Goal: Information Seeking & Learning: Compare options

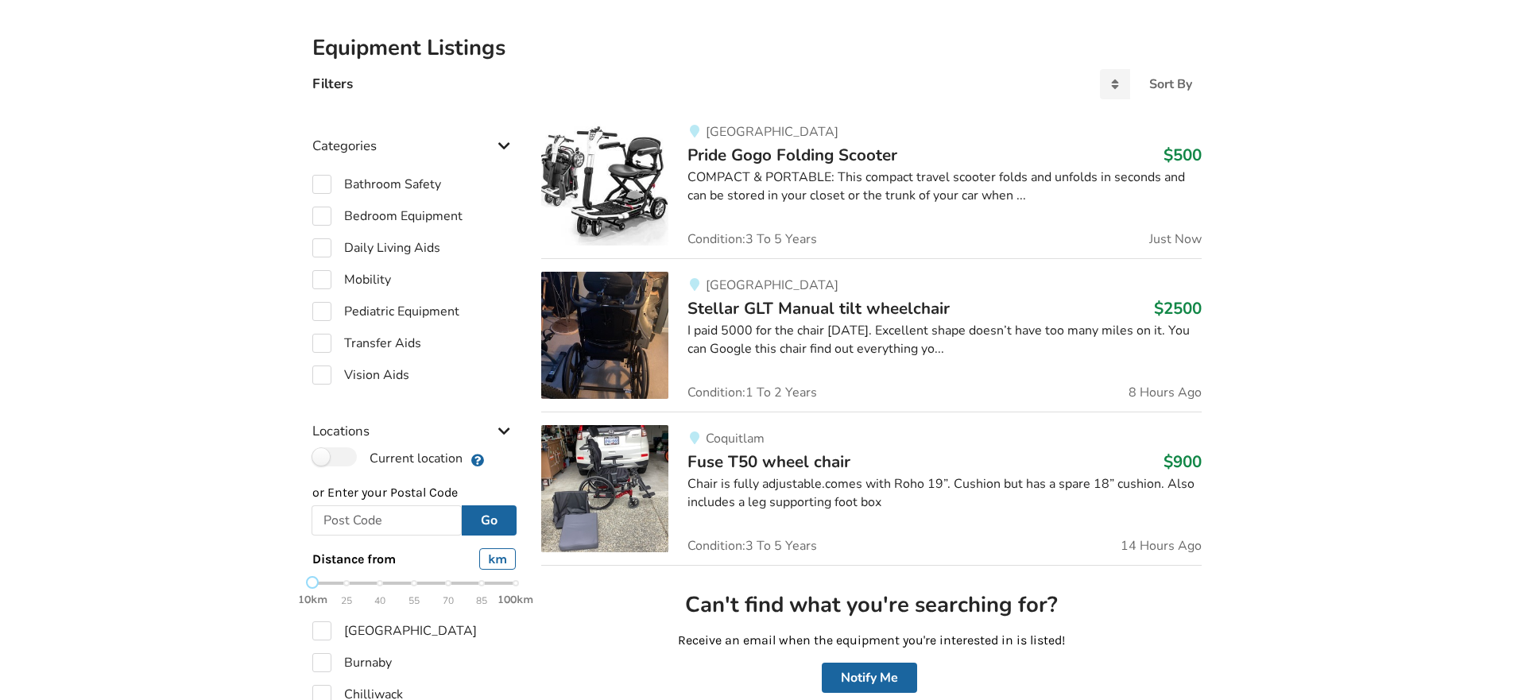
scroll to position [36, 0]
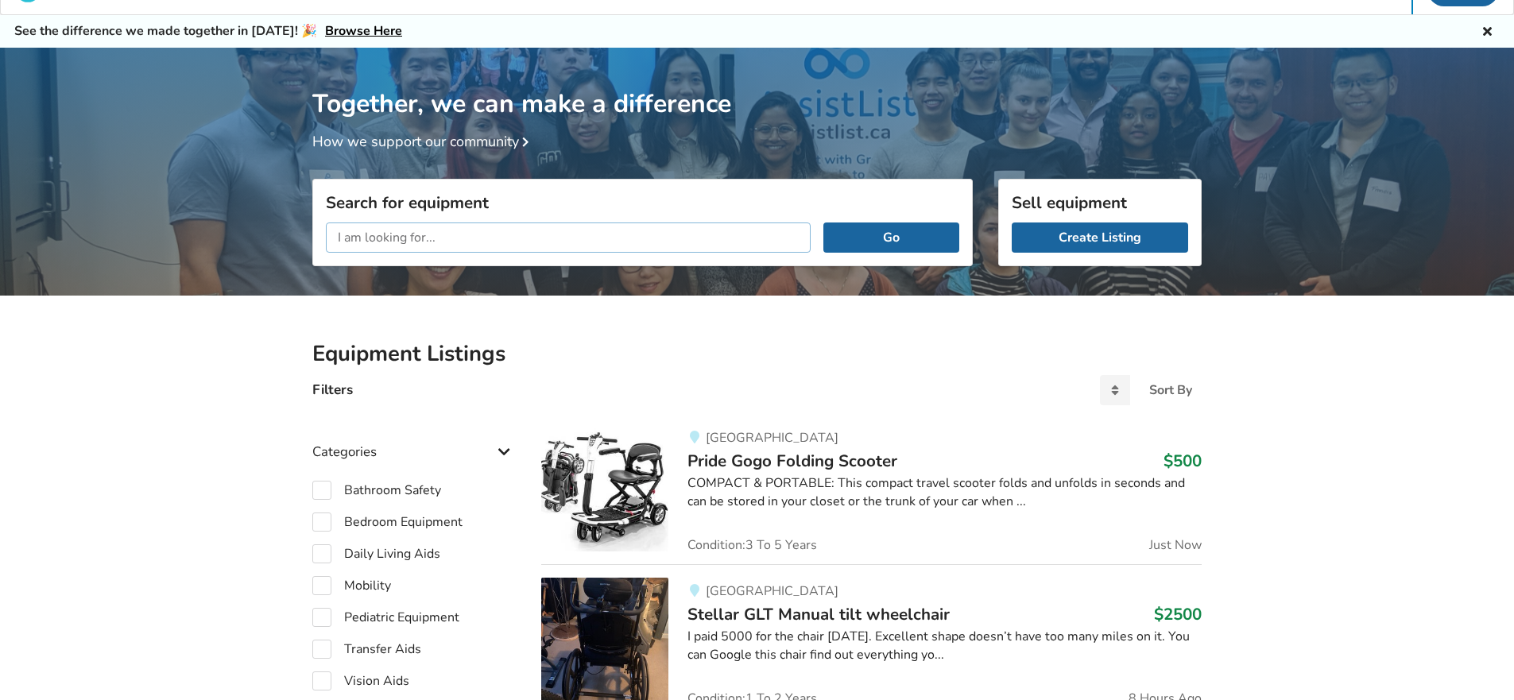
click at [339, 238] on input "text" at bounding box center [568, 238] width 485 height 30
type input "move"
click at [823, 223] on button "Go" at bounding box center [891, 238] width 136 height 30
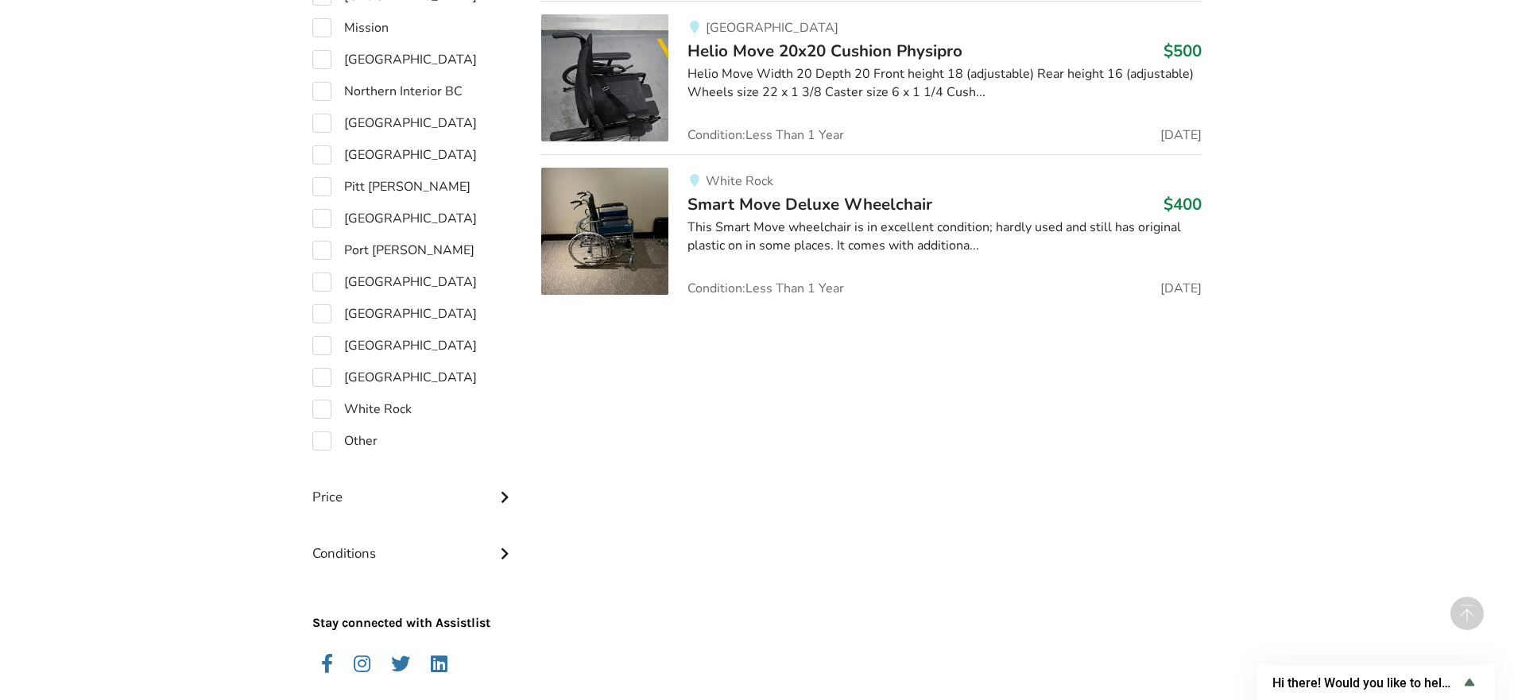
scroll to position [1129, 0]
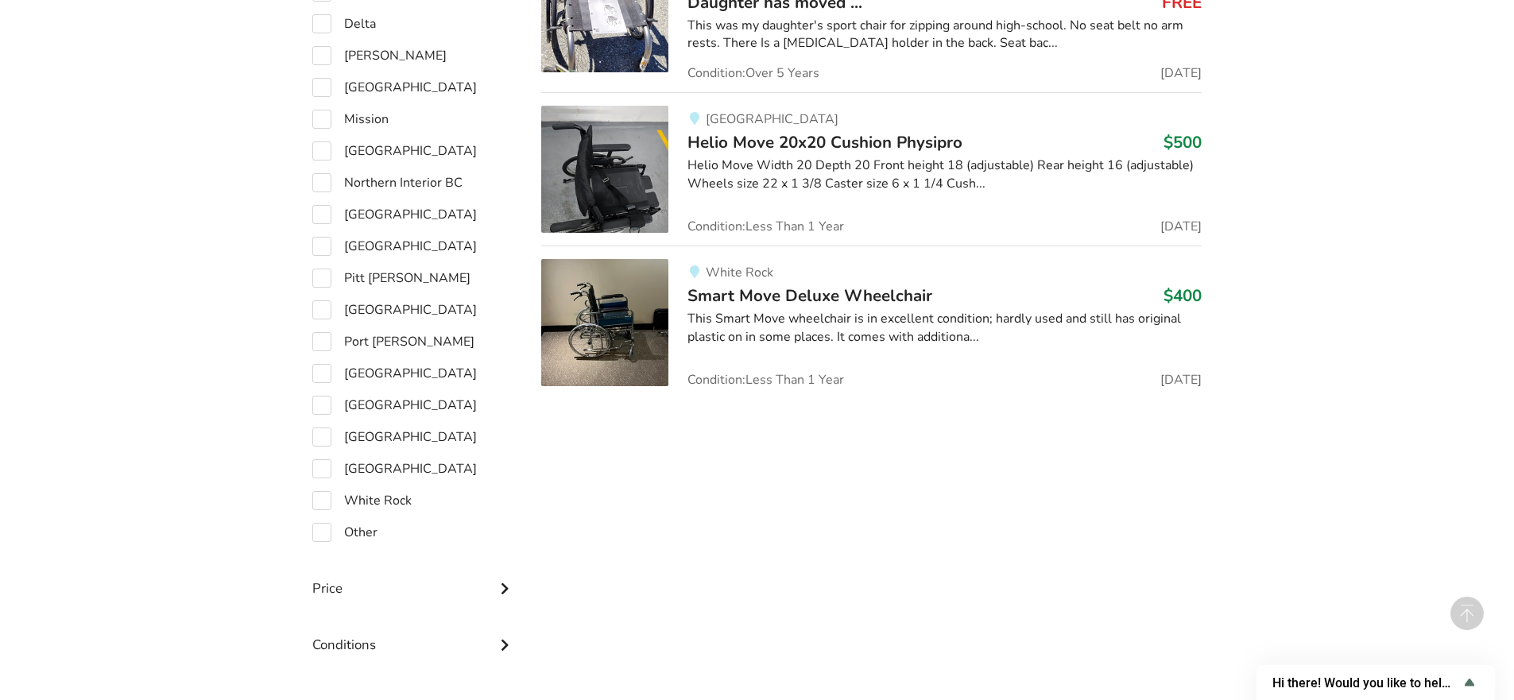
click at [625, 318] on img at bounding box center [604, 322] width 127 height 127
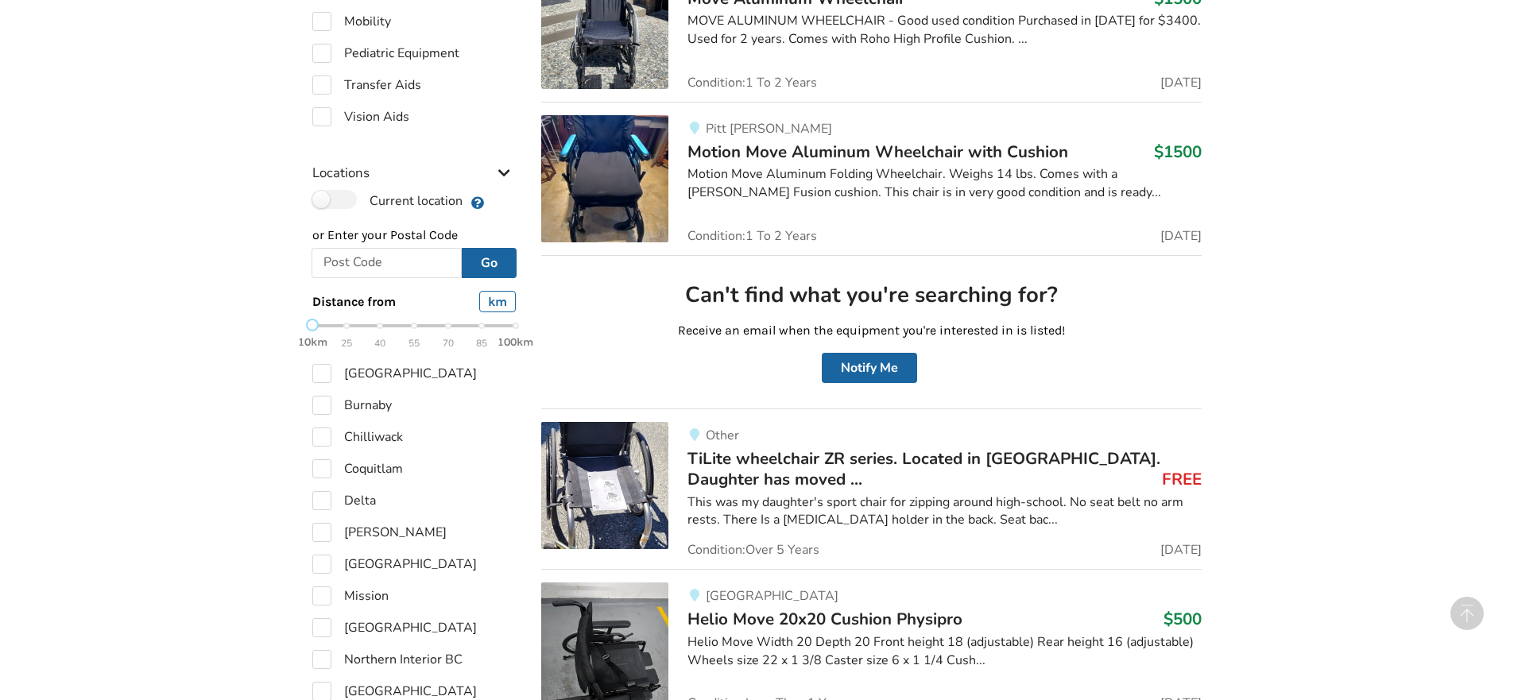
scroll to position [175, 0]
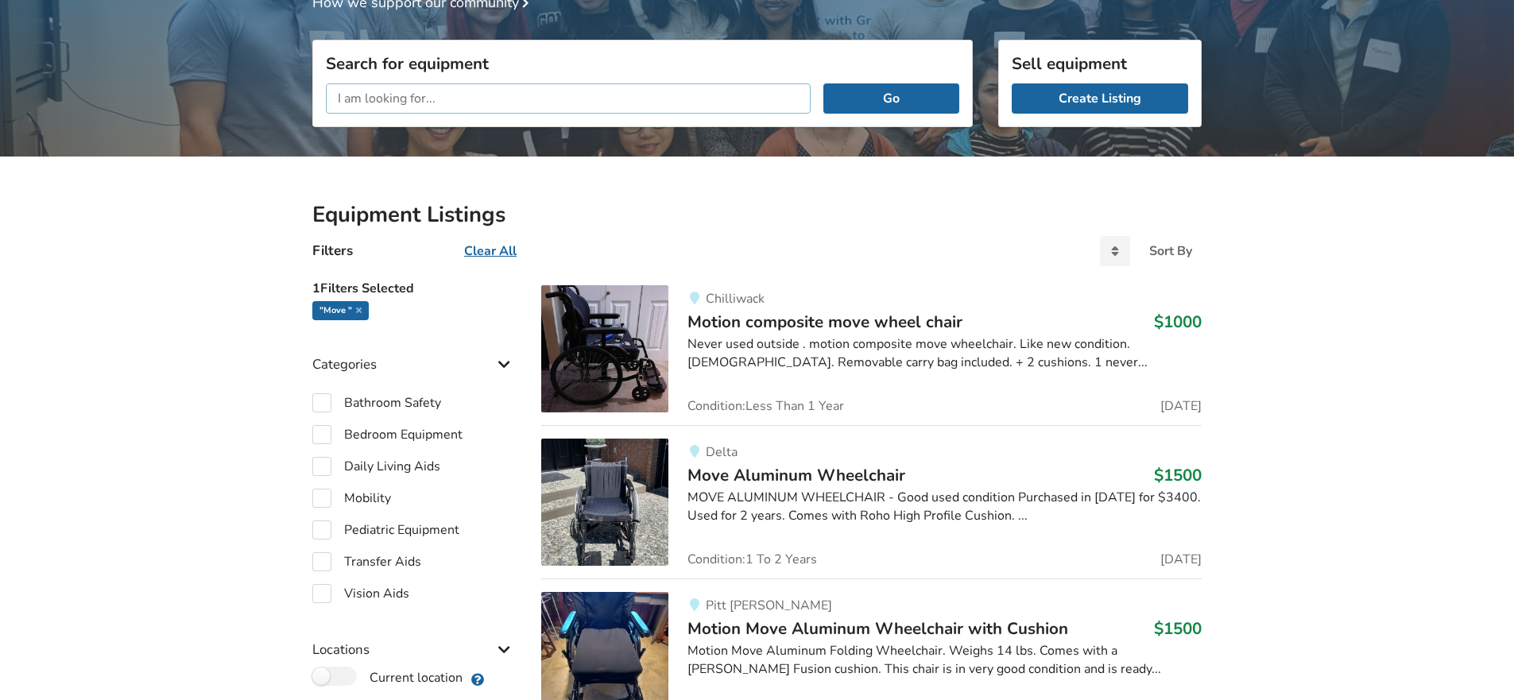
click at [384, 99] on input "text" at bounding box center [568, 98] width 485 height 30
type input "wheelchair light"
click at [823, 83] on button "Go" at bounding box center [891, 98] width 136 height 30
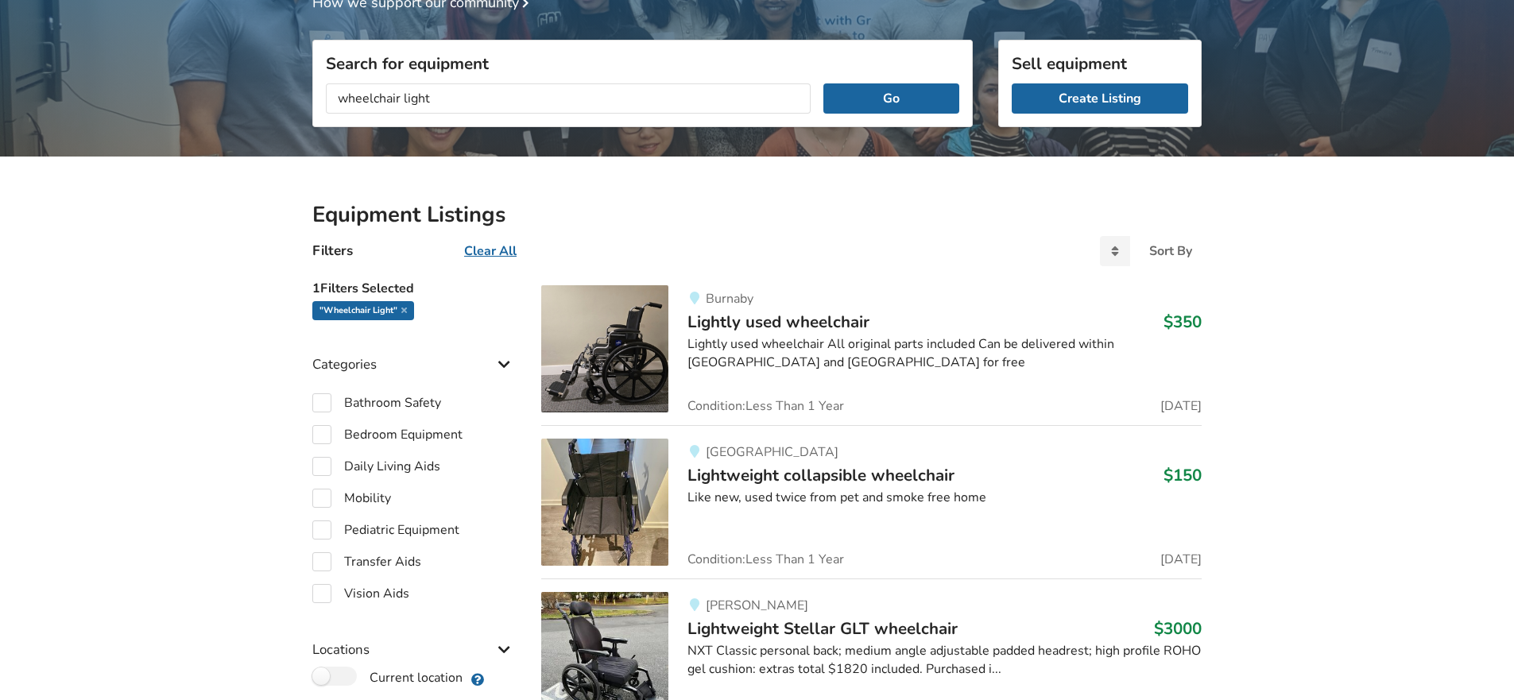
click at [591, 486] on img at bounding box center [604, 502] width 127 height 127
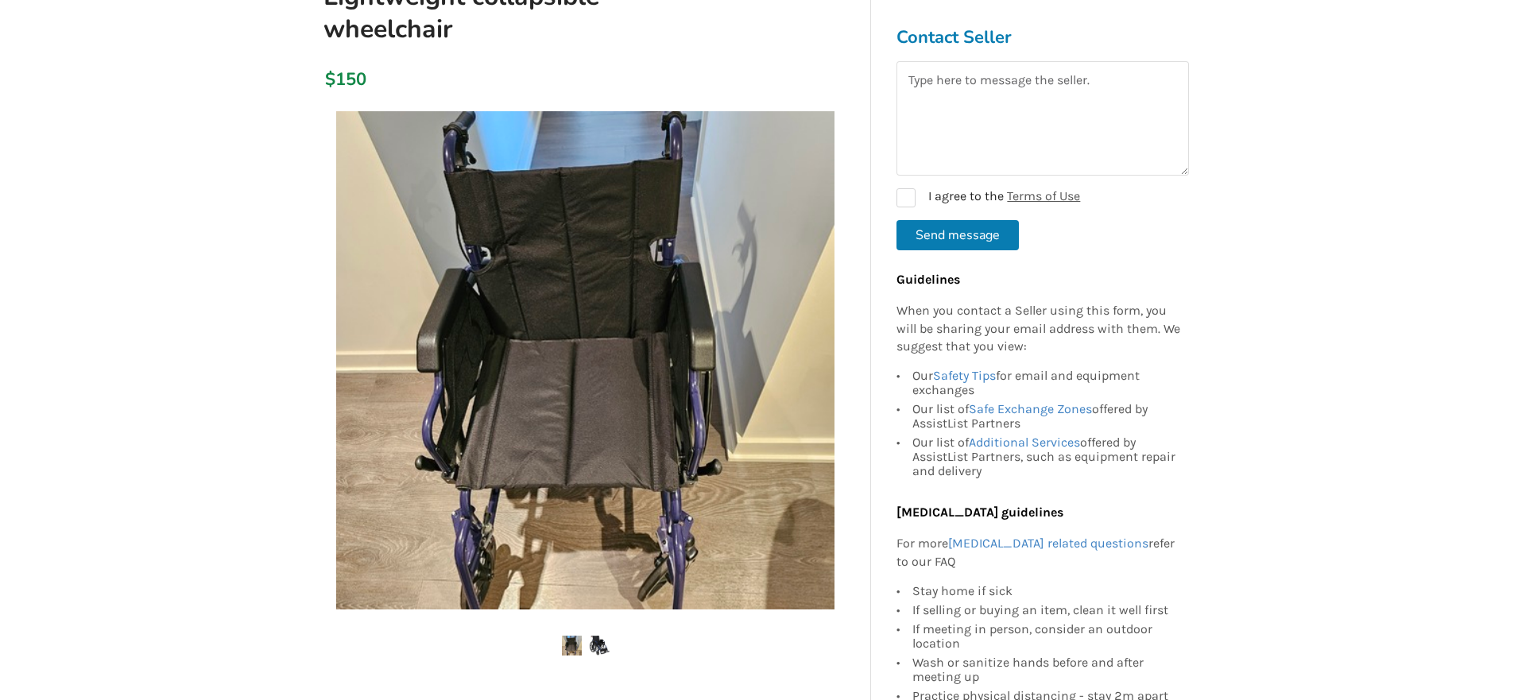
scroll to position [238, 0]
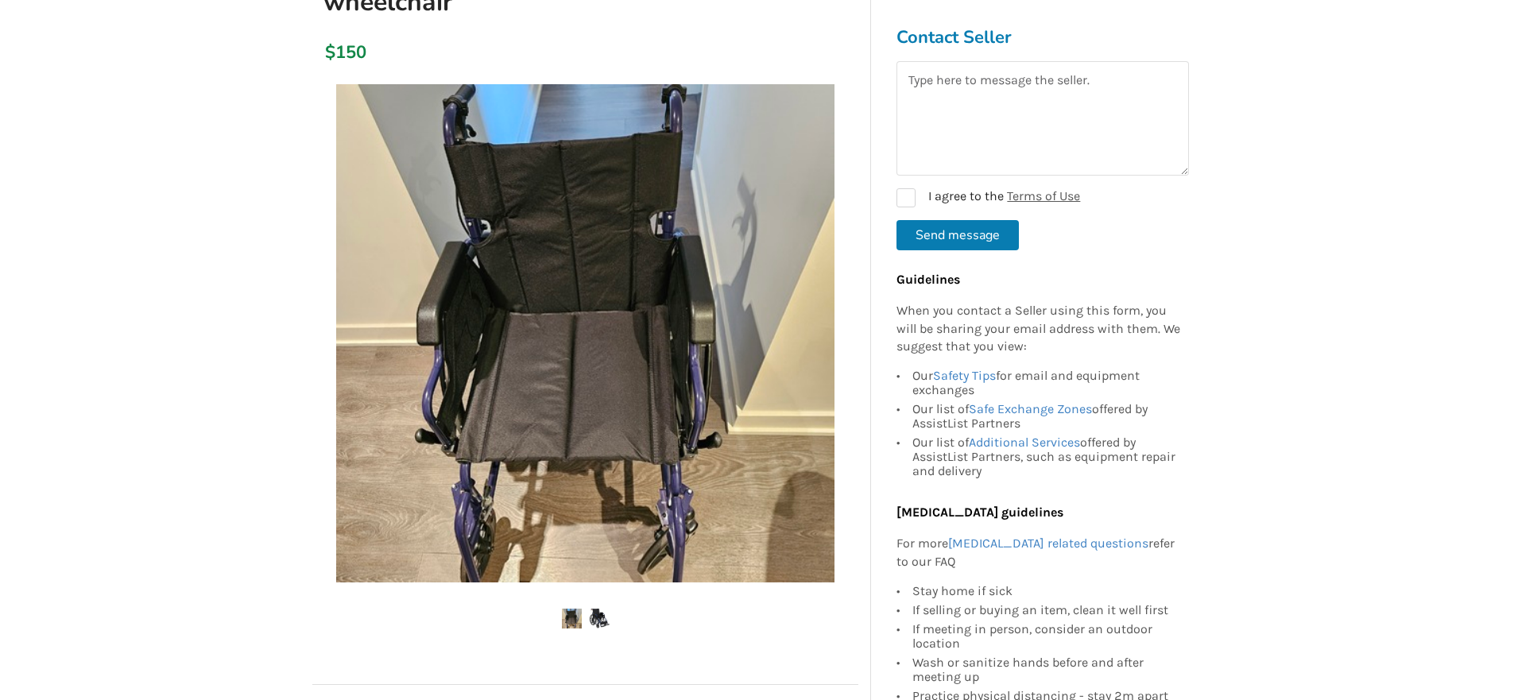
click at [599, 615] on img at bounding box center [600, 619] width 20 height 20
click at [598, 613] on img at bounding box center [600, 619] width 20 height 20
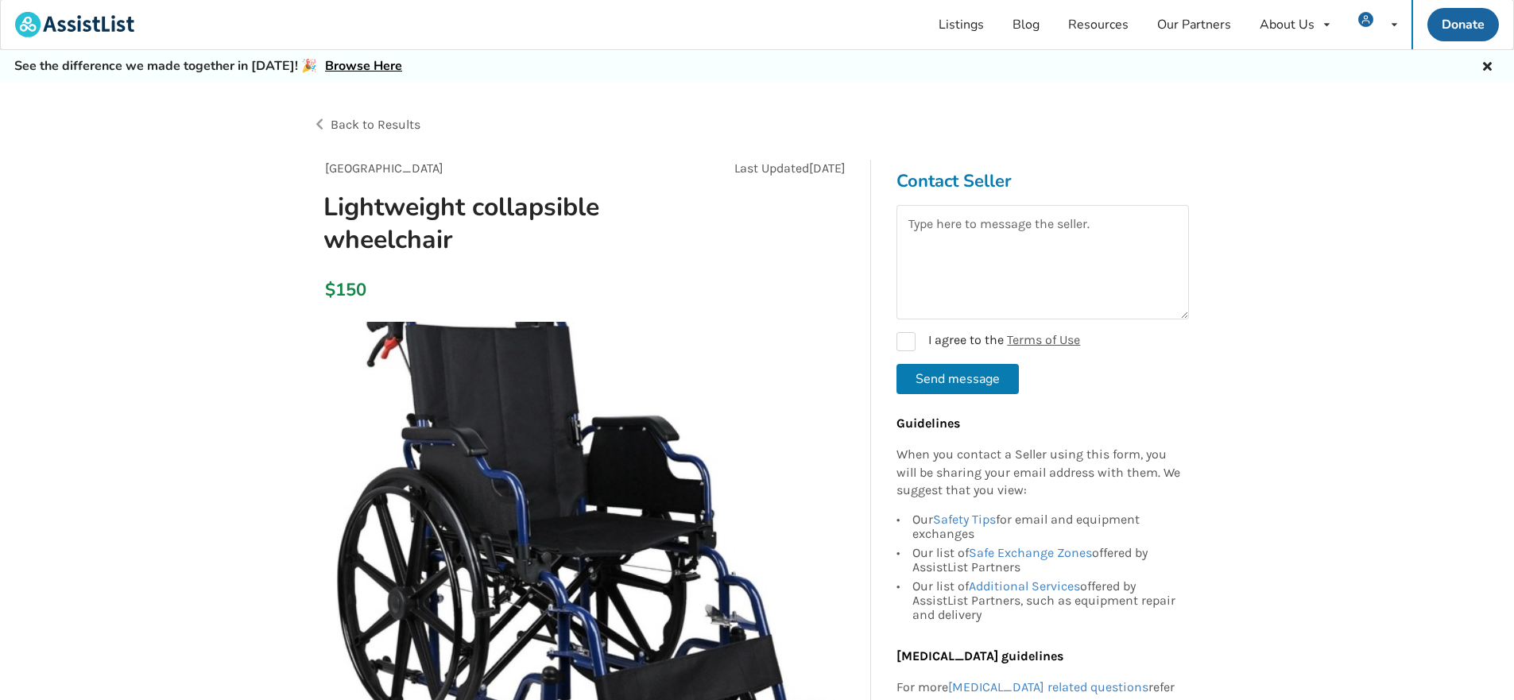
scroll to position [0, 0]
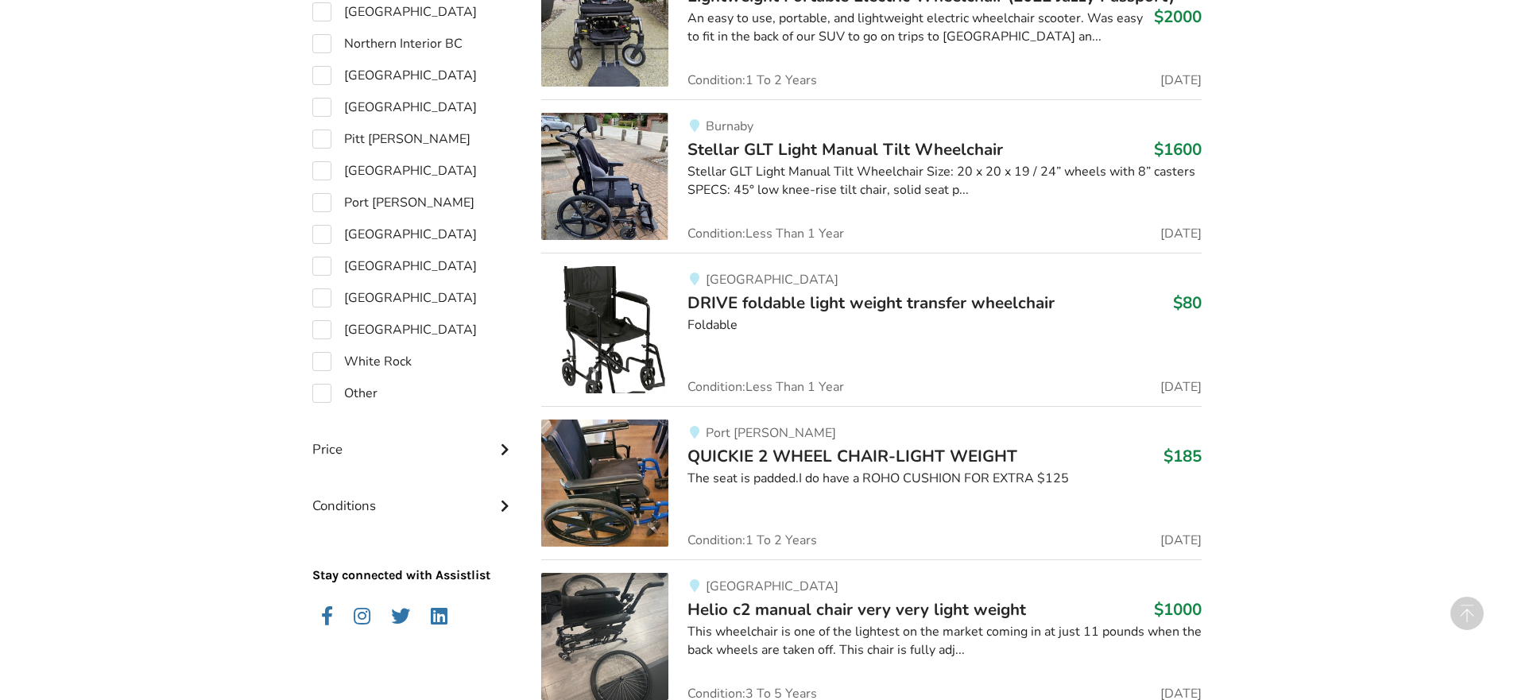
scroll to position [1288, 0]
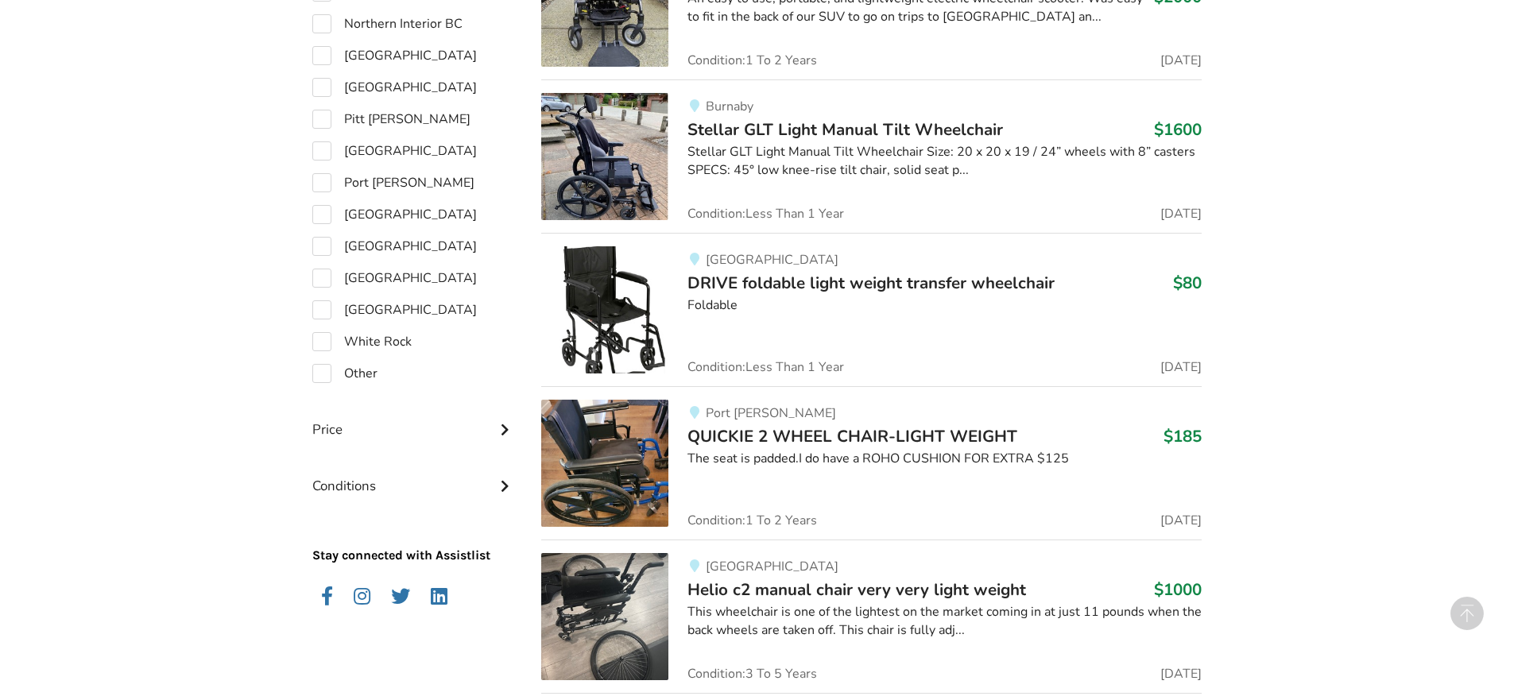
click at [599, 454] on img at bounding box center [604, 463] width 127 height 127
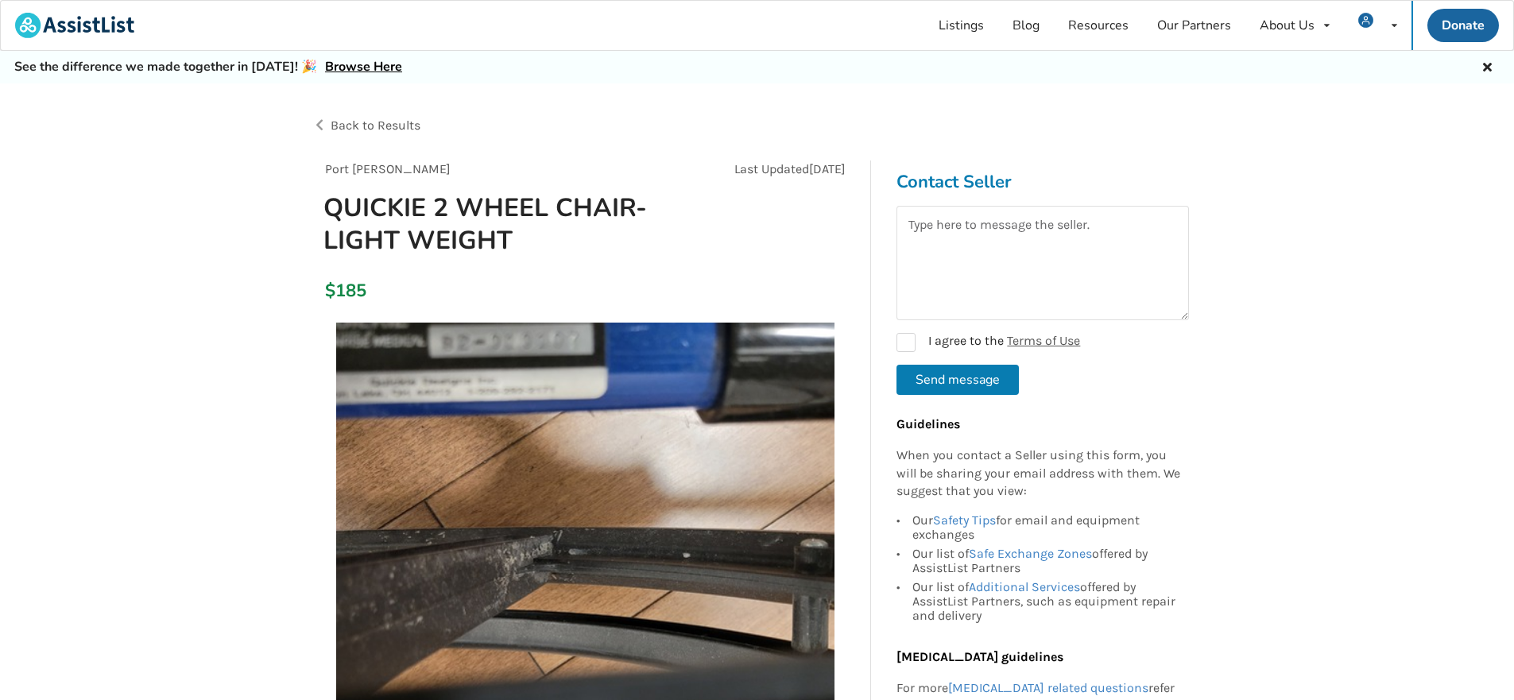
click at [719, 455] on img at bounding box center [585, 572] width 498 height 498
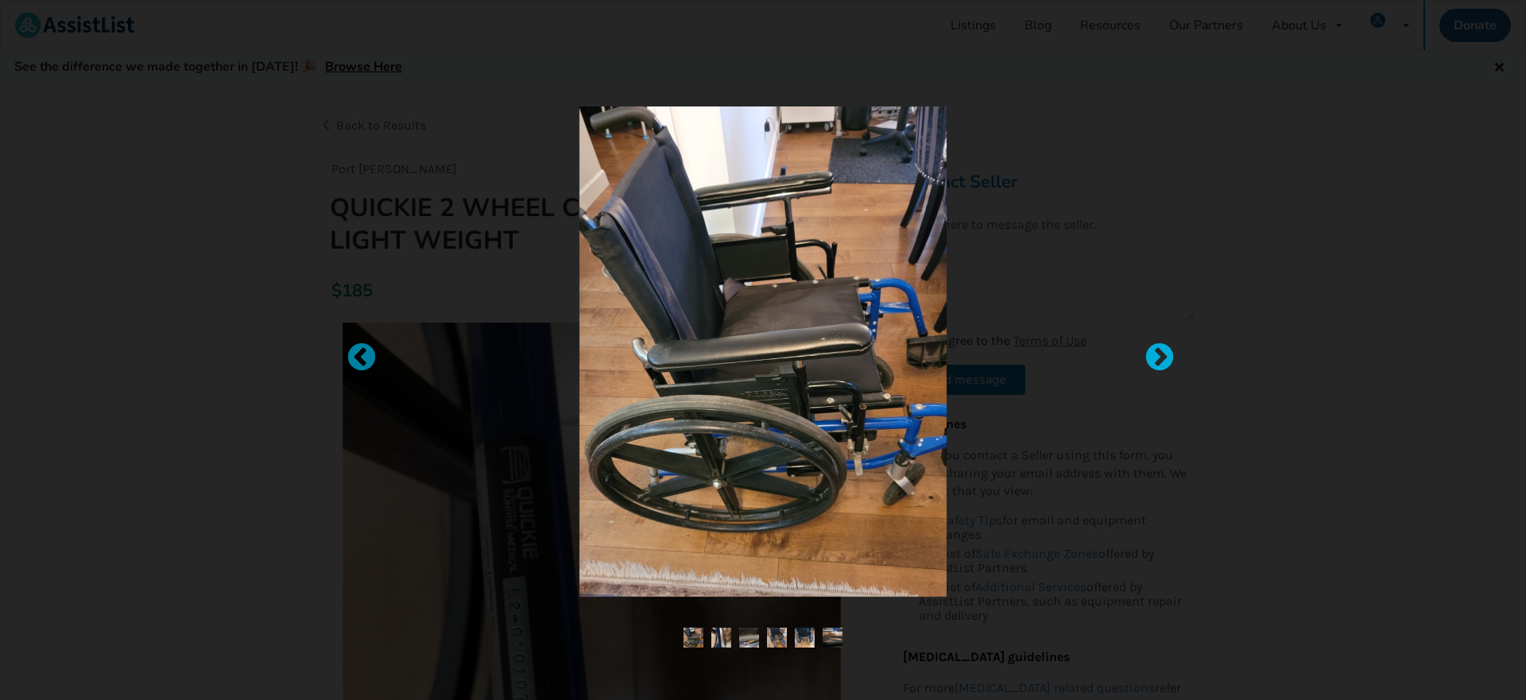
click at [1156, 348] on div at bounding box center [1152, 351] width 16 height 16
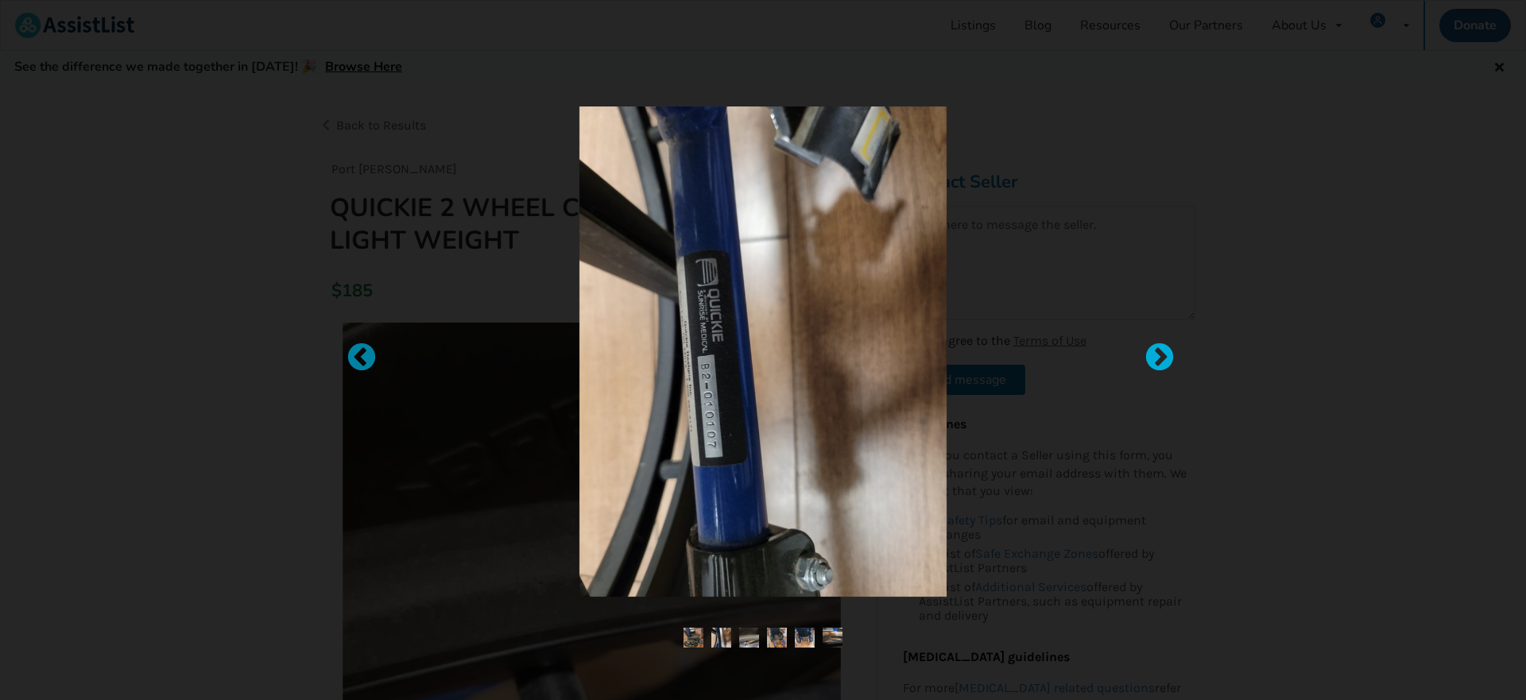
click at [1156, 348] on div at bounding box center [1152, 351] width 16 height 16
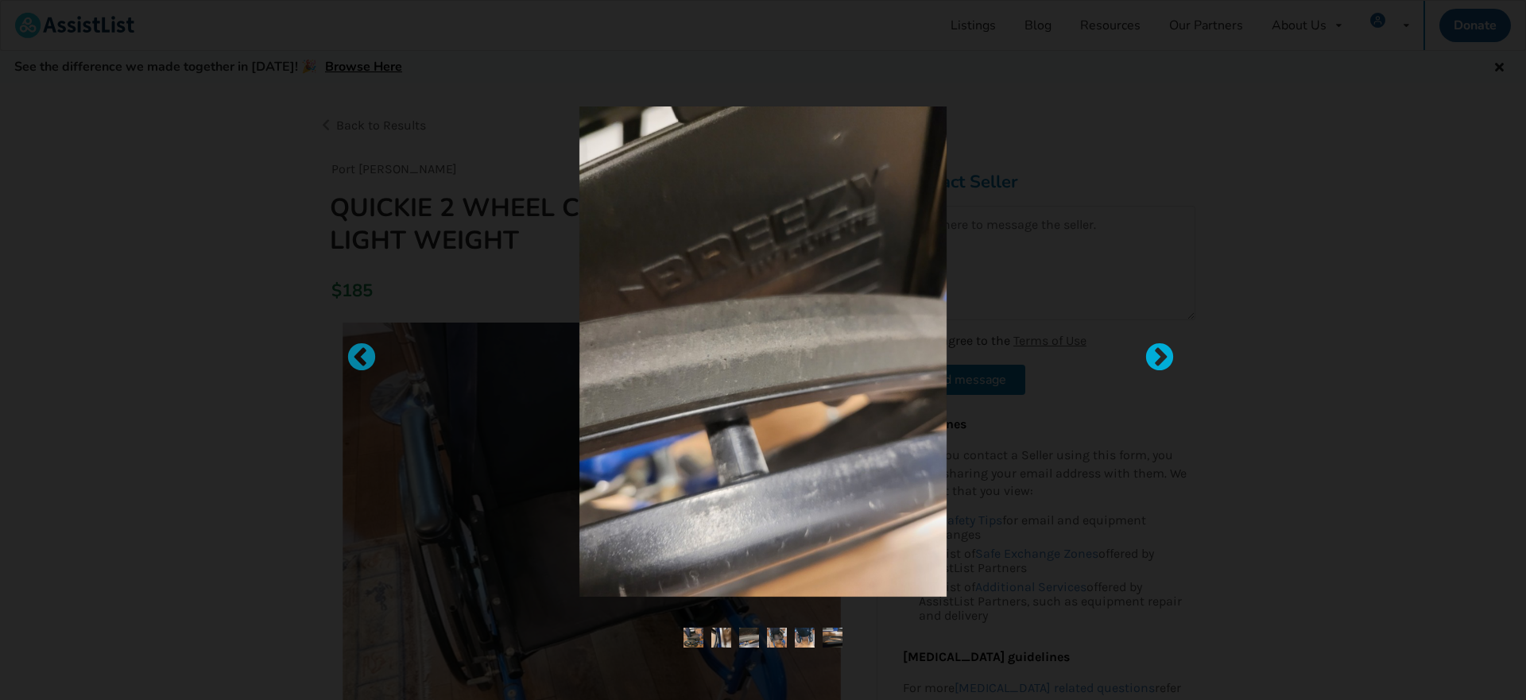
click at [1156, 348] on div at bounding box center [1152, 351] width 16 height 16
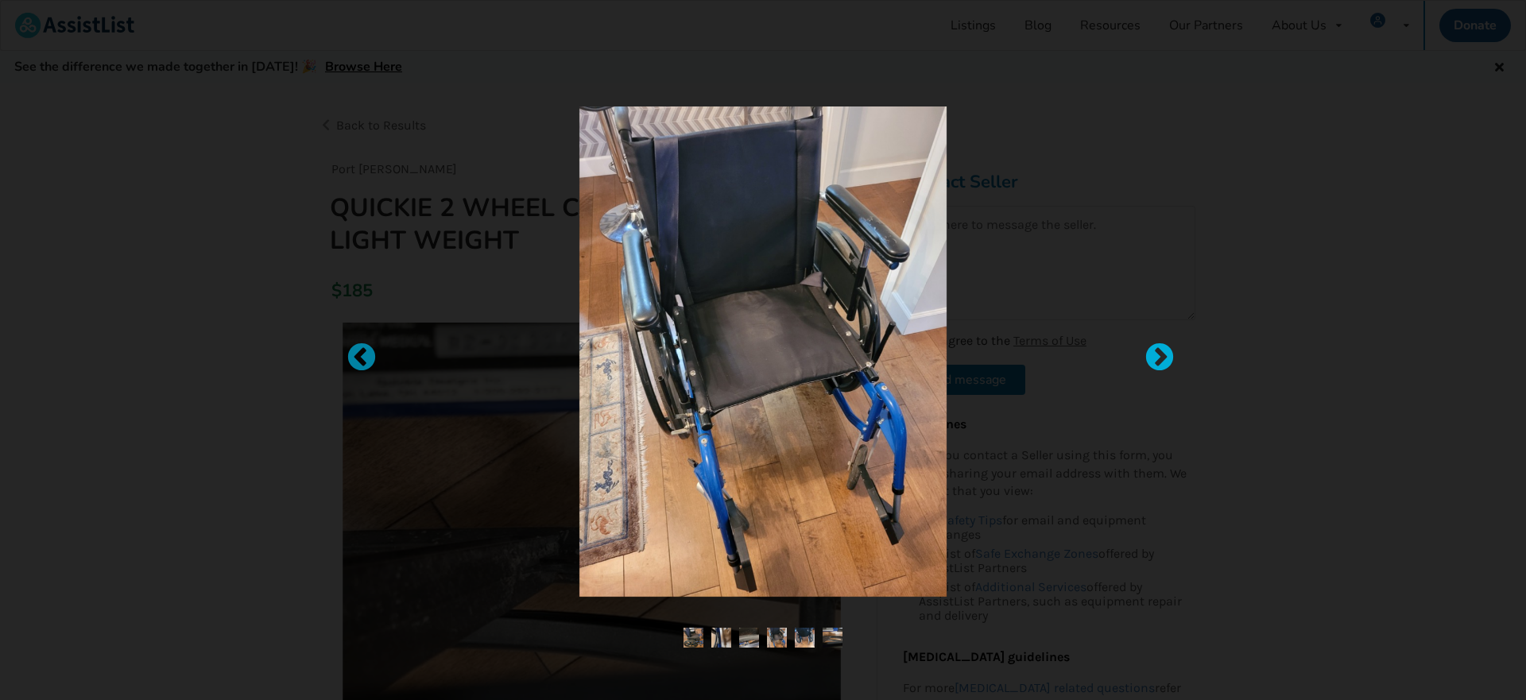
click at [1156, 348] on div at bounding box center [1152, 351] width 16 height 16
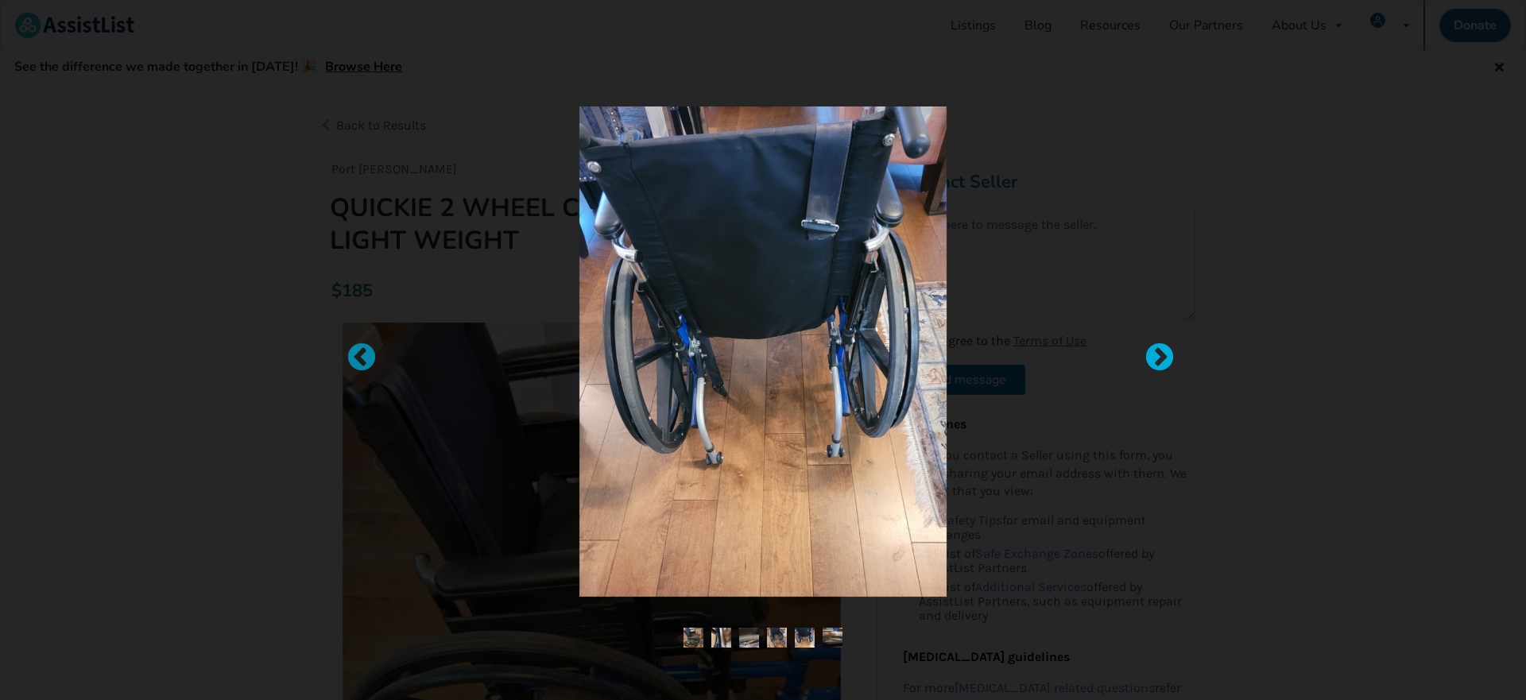
click at [1156, 348] on div at bounding box center [1152, 351] width 16 height 16
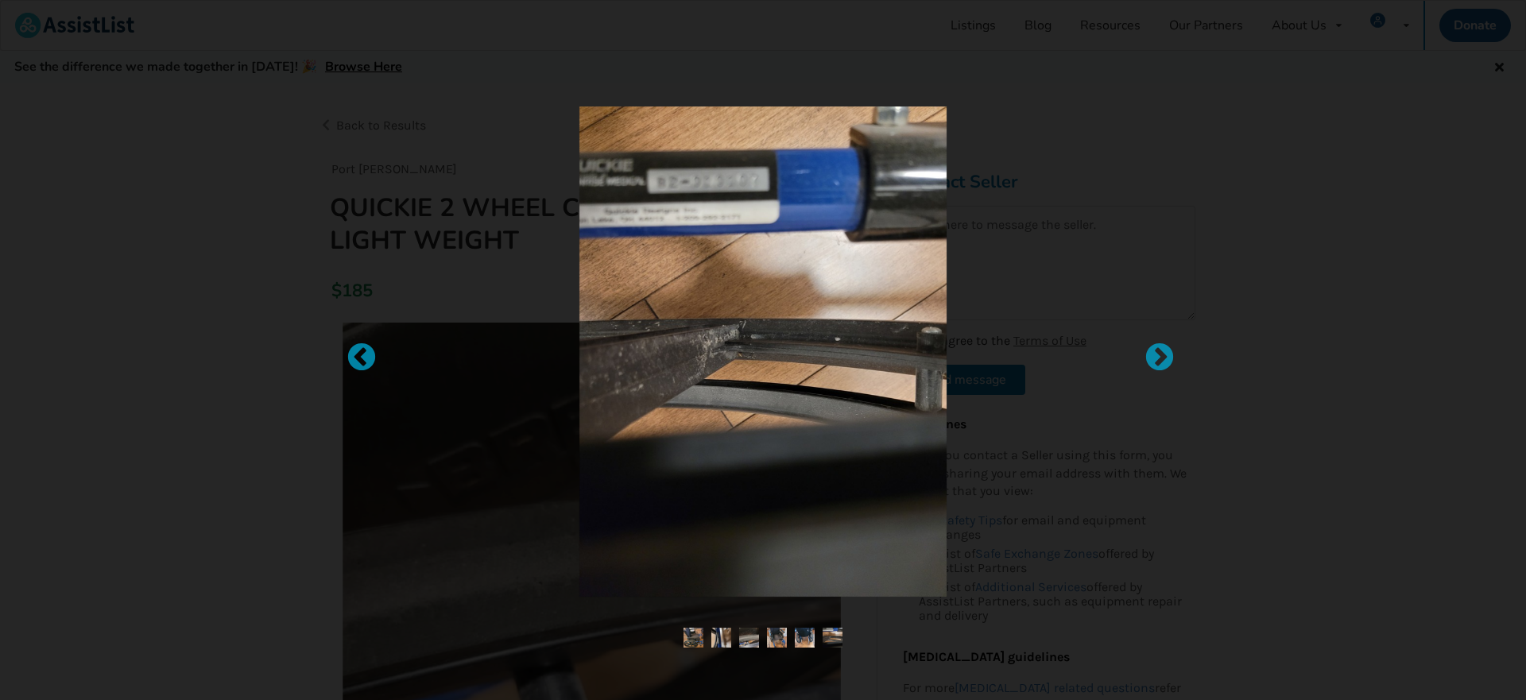
click at [246, 291] on div at bounding box center [763, 350] width 1526 height 700
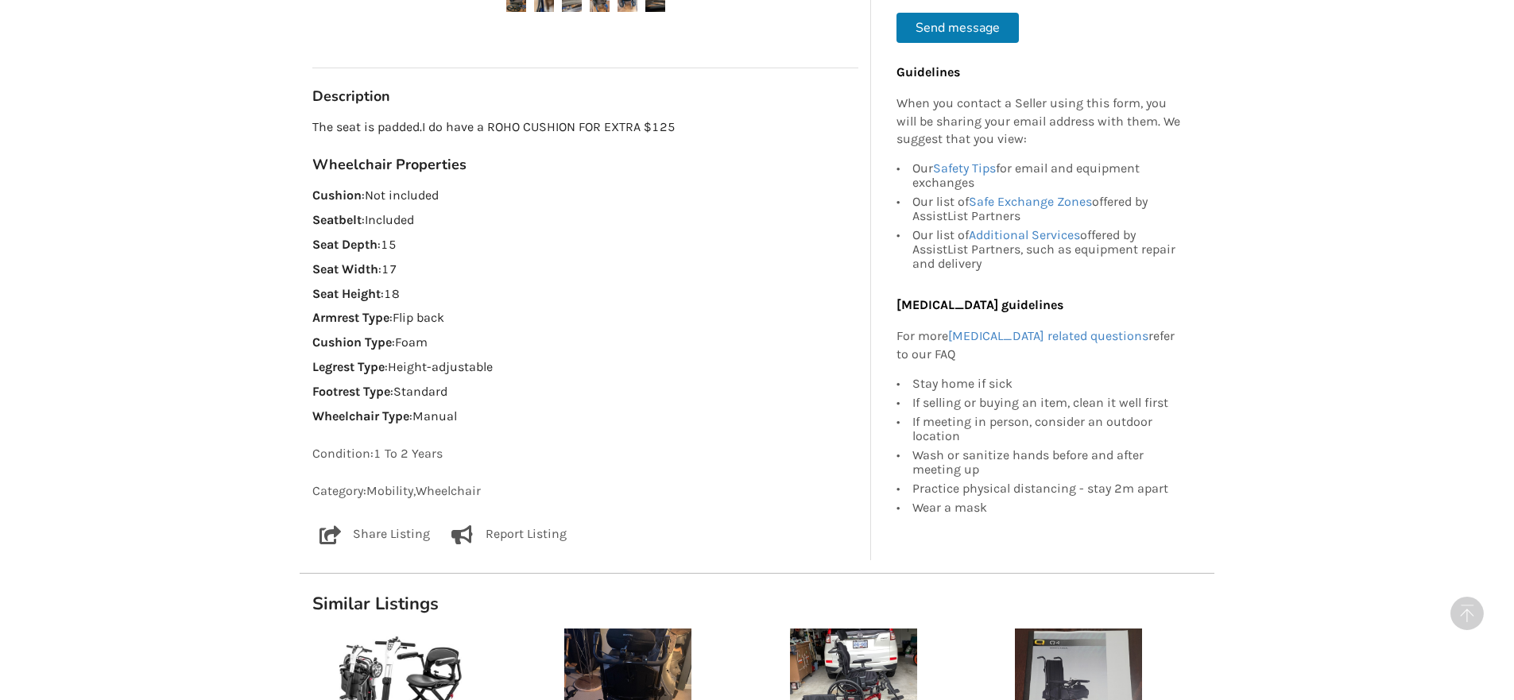
scroll to position [874, 0]
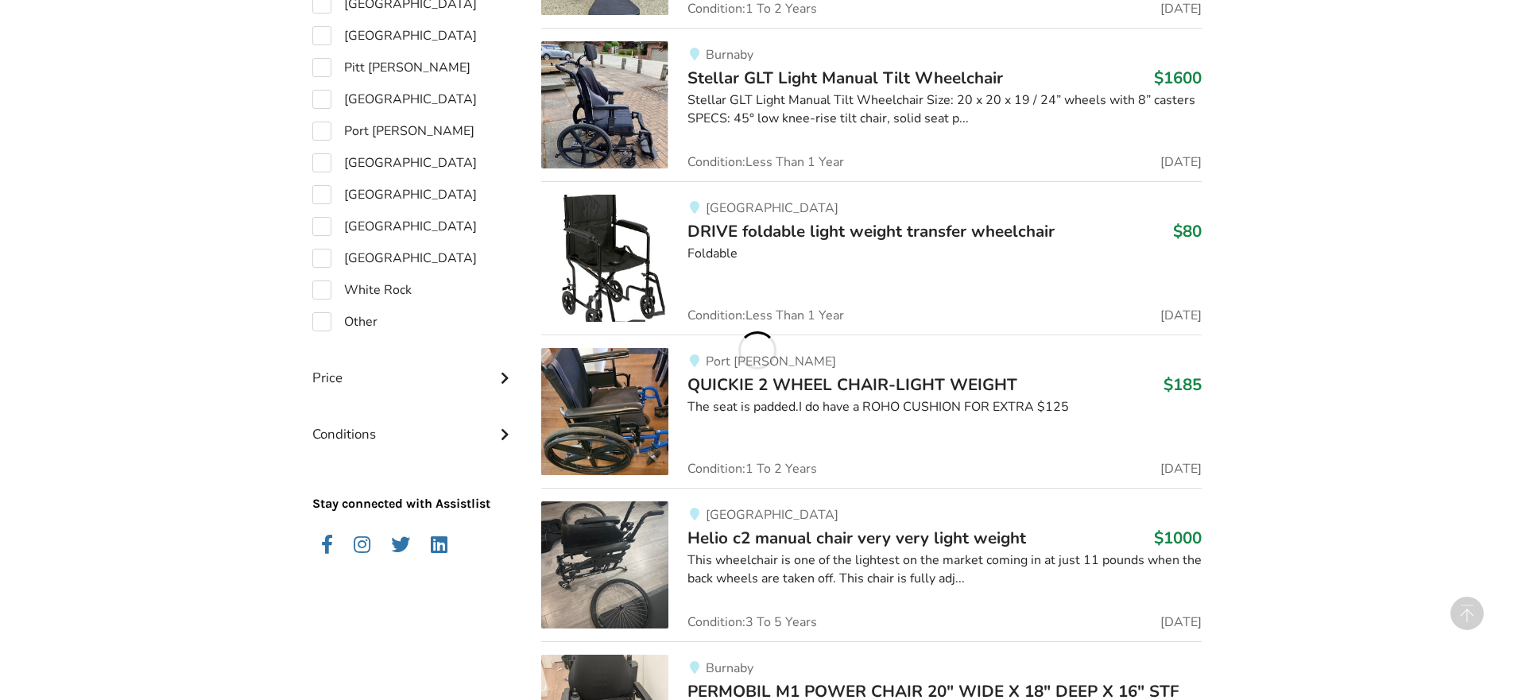
scroll to position [1447, 0]
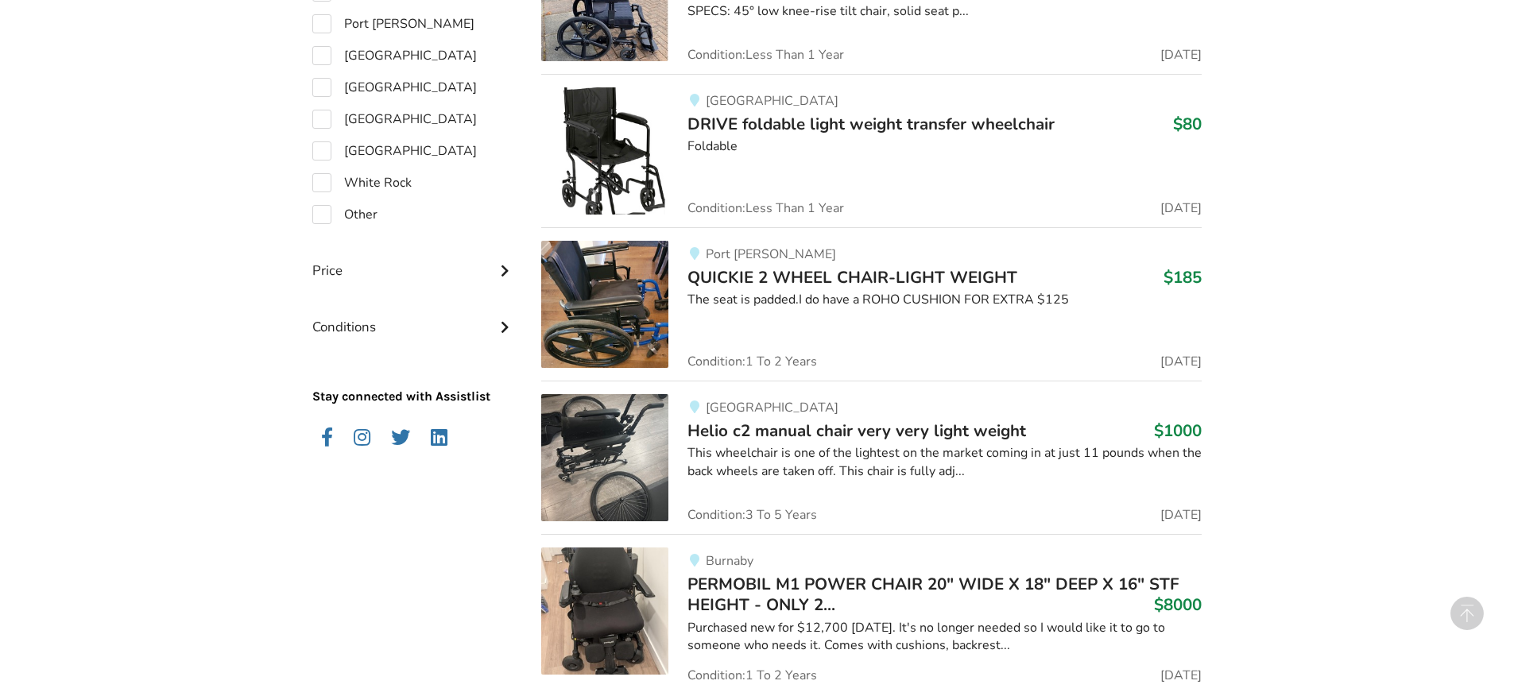
click at [594, 436] on img at bounding box center [604, 457] width 127 height 127
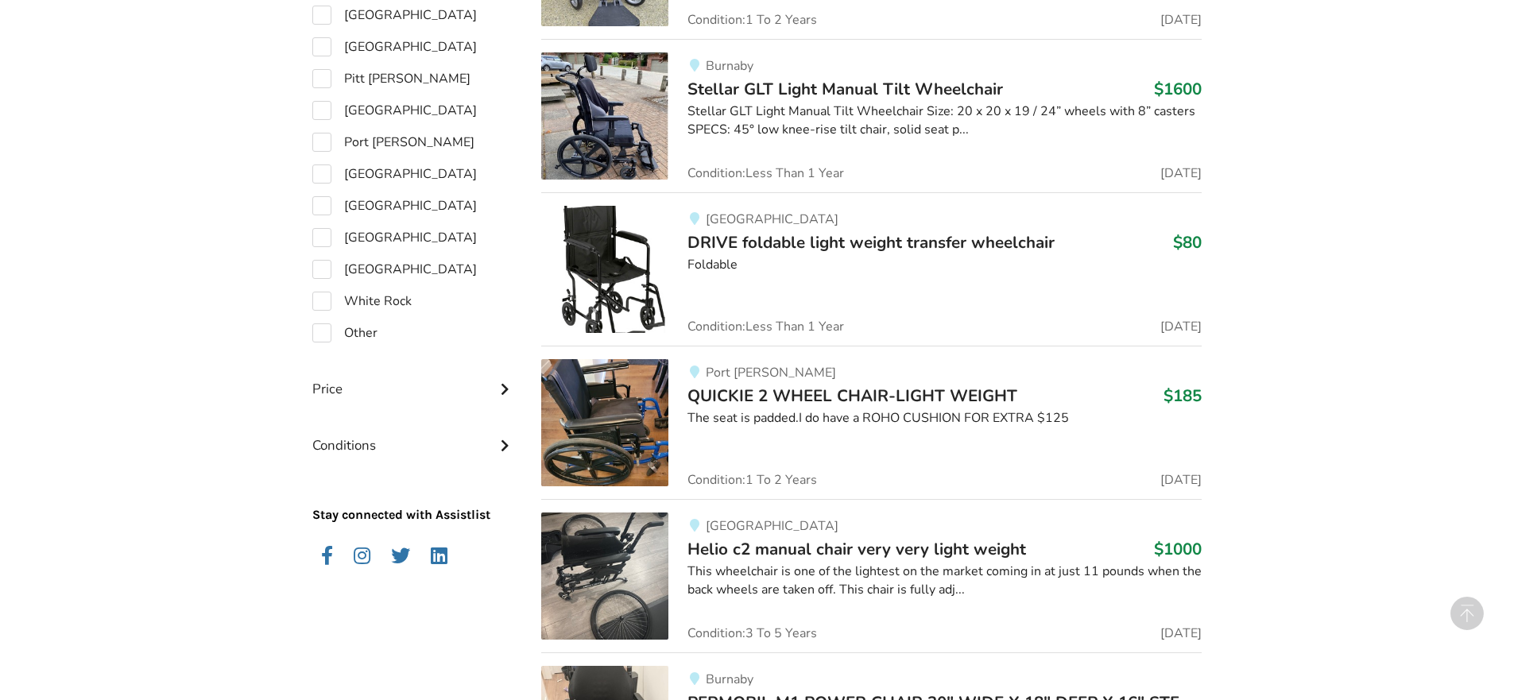
scroll to position [1308, 0]
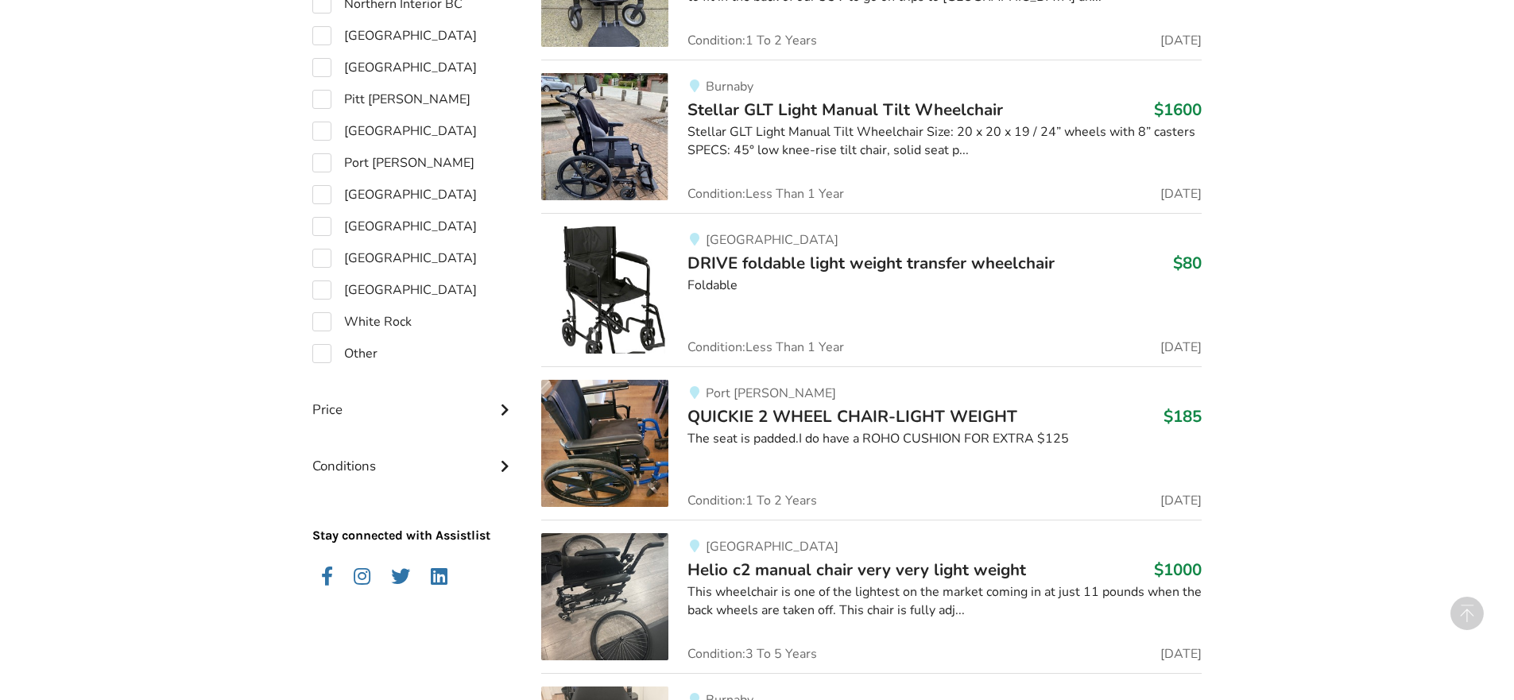
click at [596, 430] on img at bounding box center [604, 443] width 127 height 127
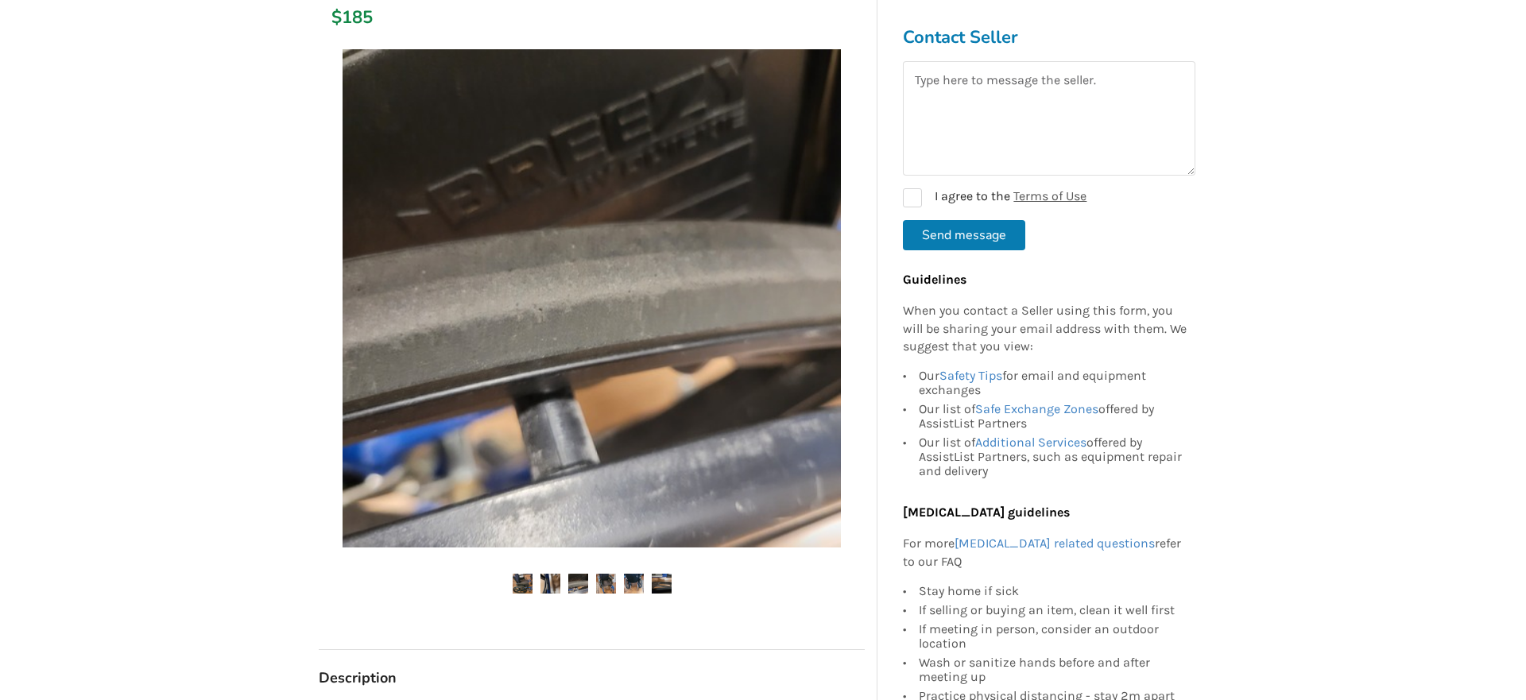
scroll to position [318, 0]
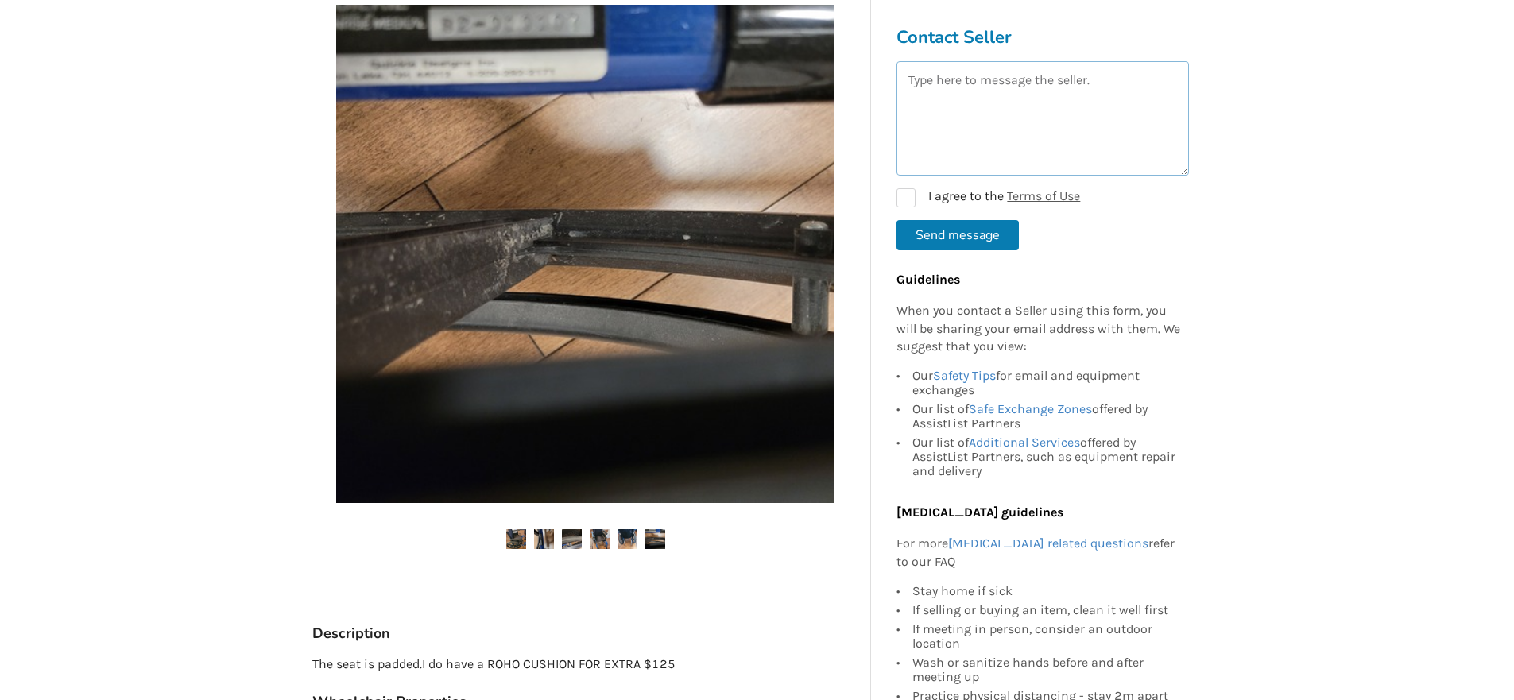
click at [910, 82] on textarea at bounding box center [1043, 118] width 293 height 114
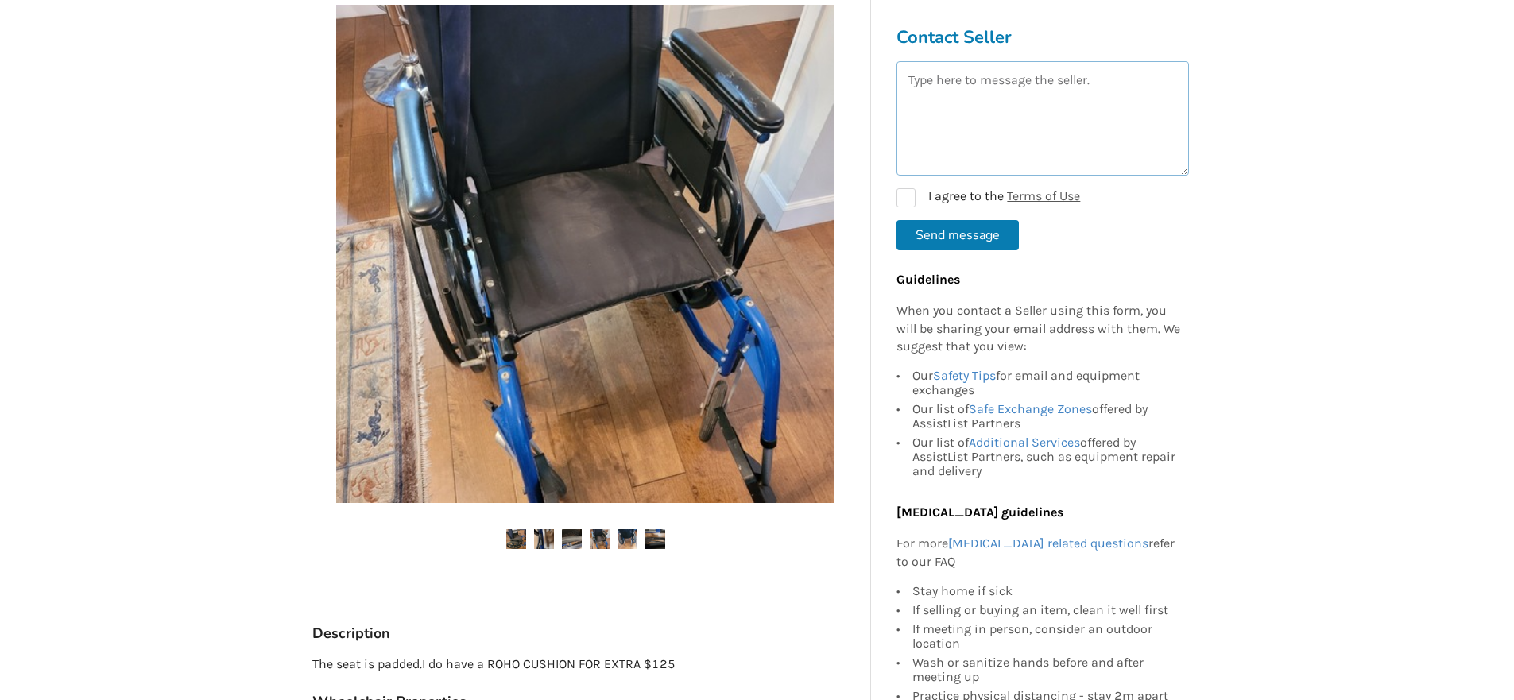
click at [761, 115] on img at bounding box center [585, 254] width 498 height 498
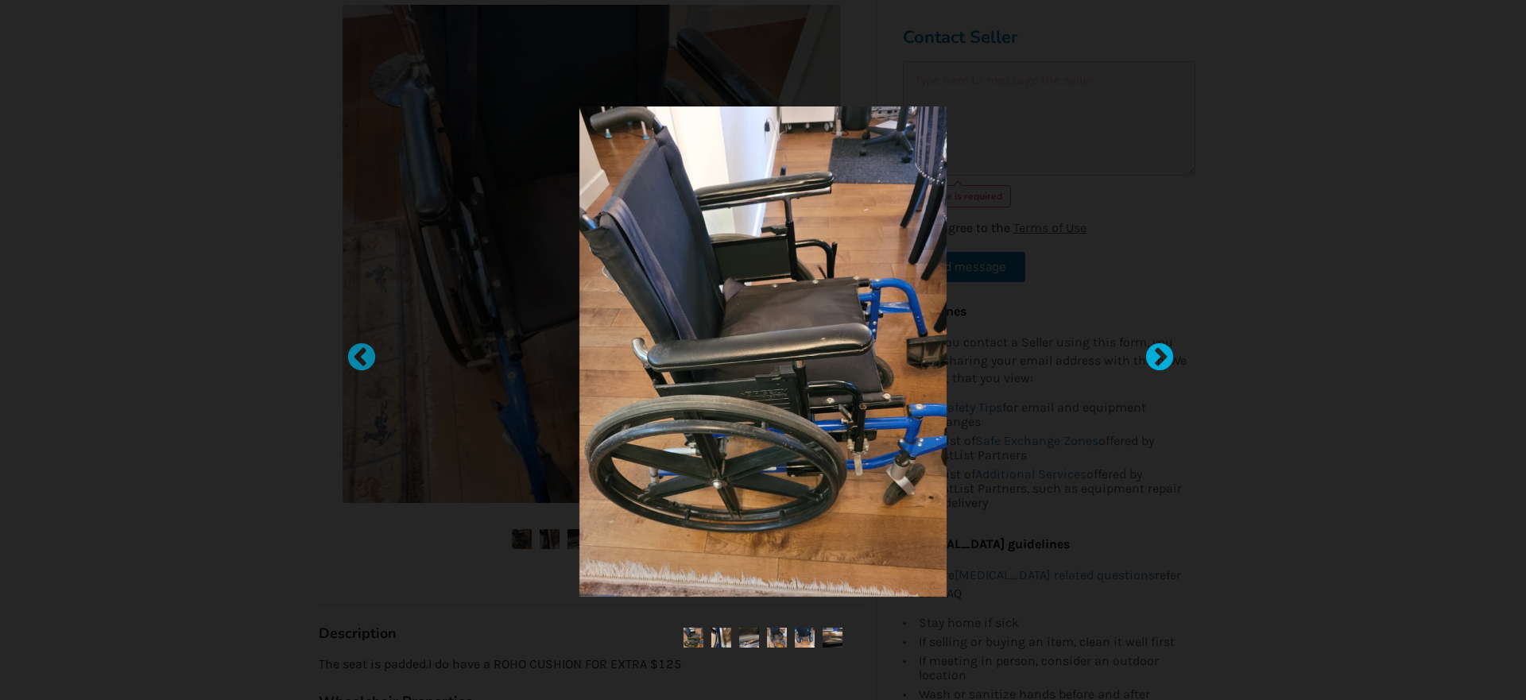
click at [1155, 351] on div at bounding box center [1152, 351] width 16 height 16
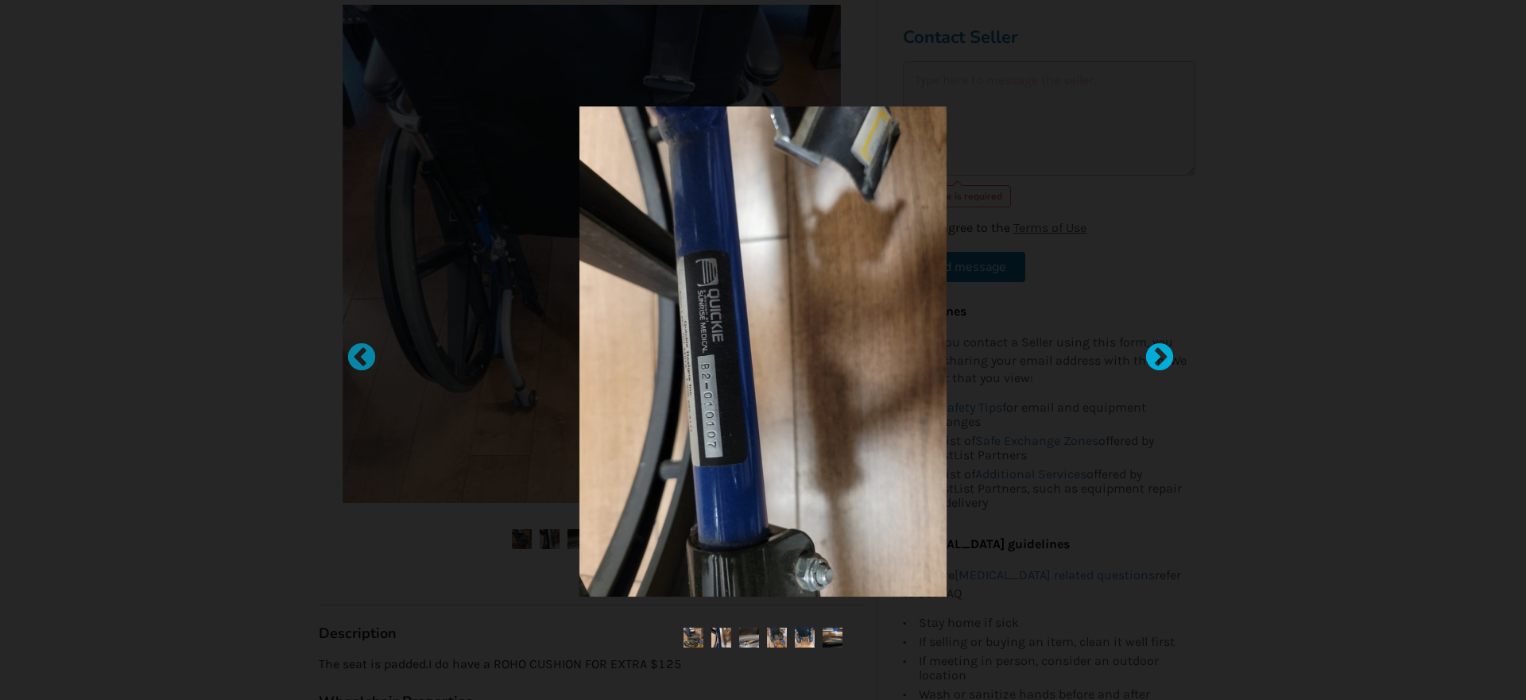
click at [1155, 351] on div at bounding box center [1152, 351] width 16 height 16
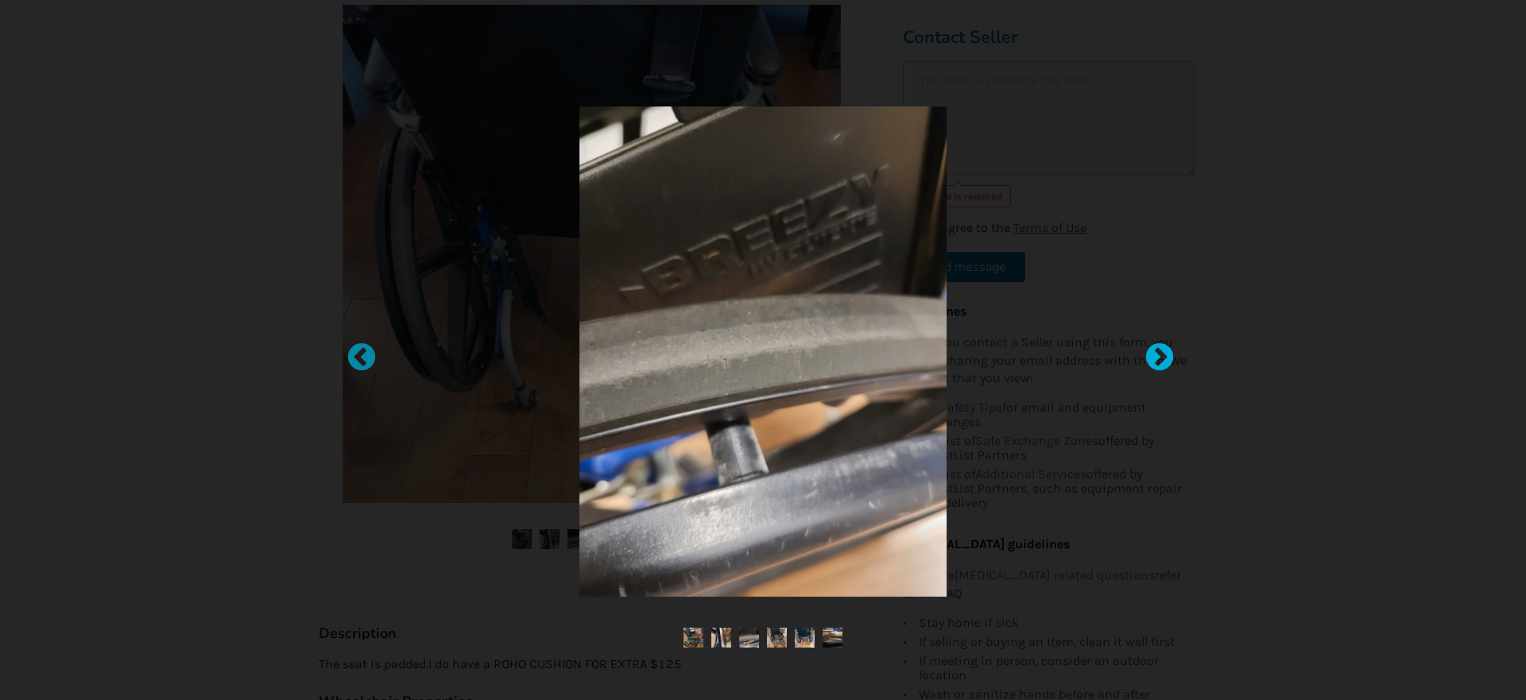
click at [1155, 351] on div at bounding box center [1152, 351] width 16 height 16
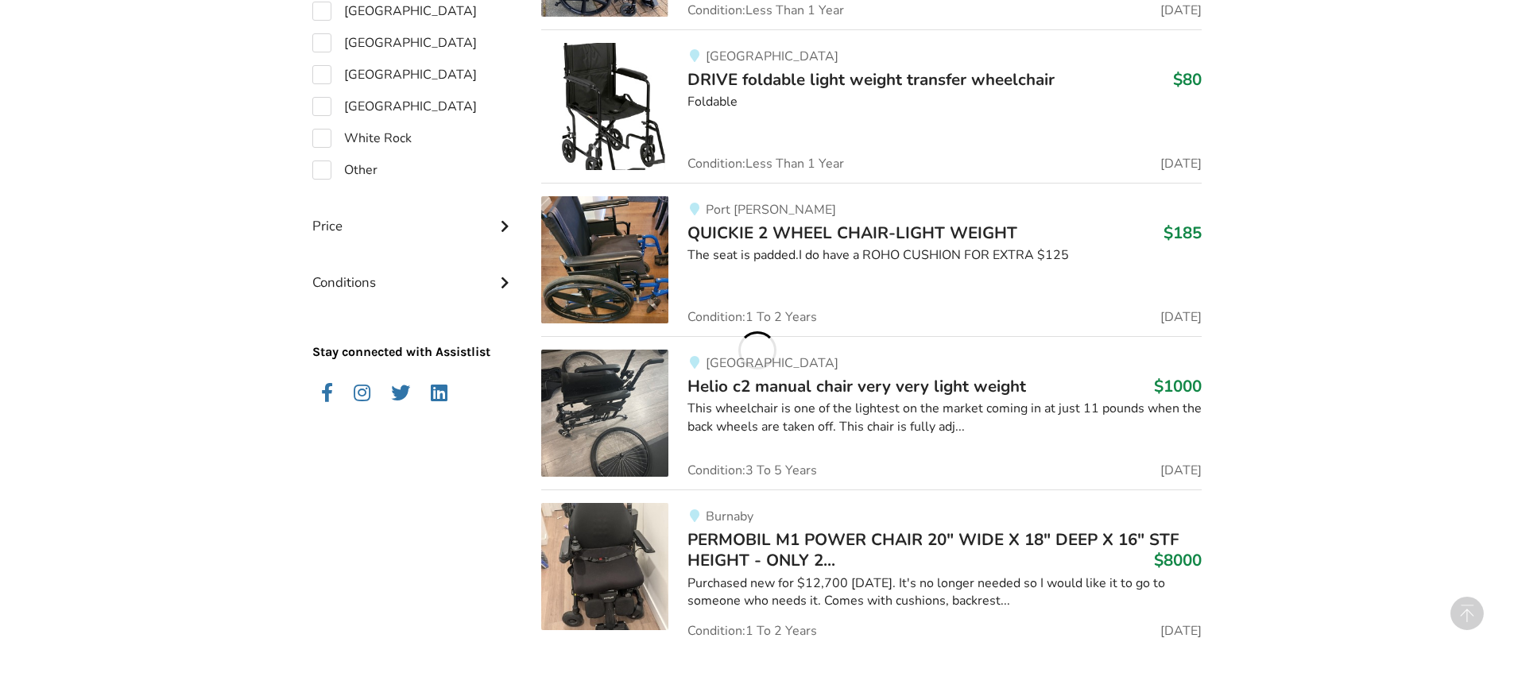
scroll to position [1546, 0]
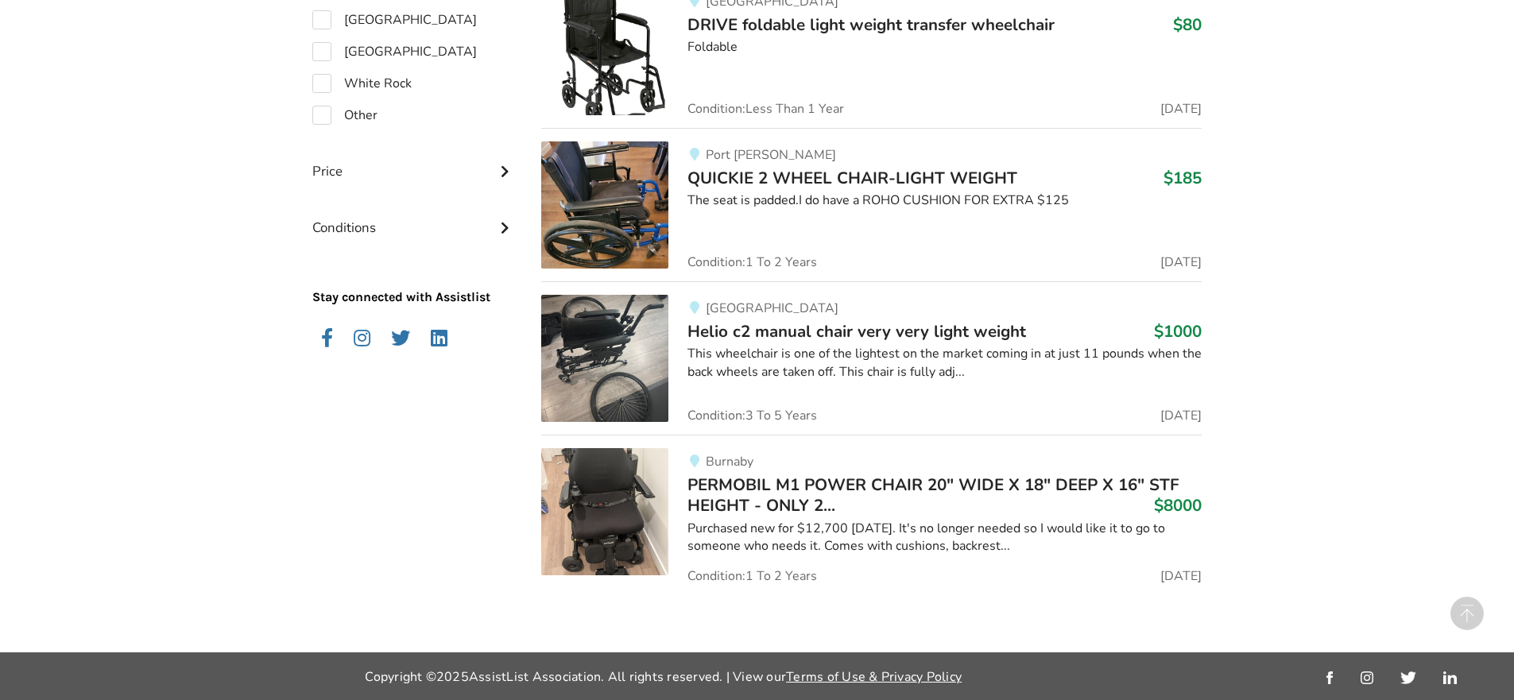
click at [768, 332] on span "Helio c2 manual chair very very light weight" at bounding box center [857, 331] width 339 height 22
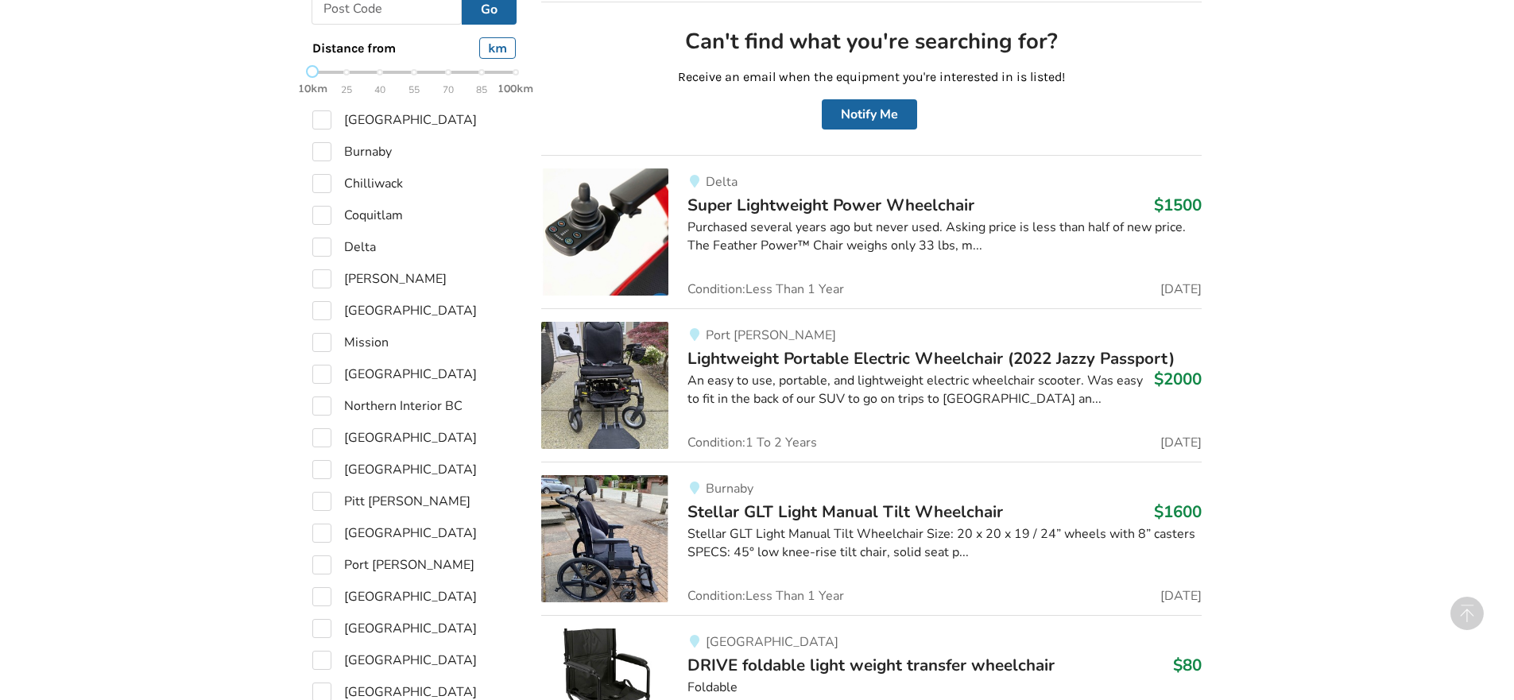
scroll to position [751, 0]
